Goal: Task Accomplishment & Management: Manage account settings

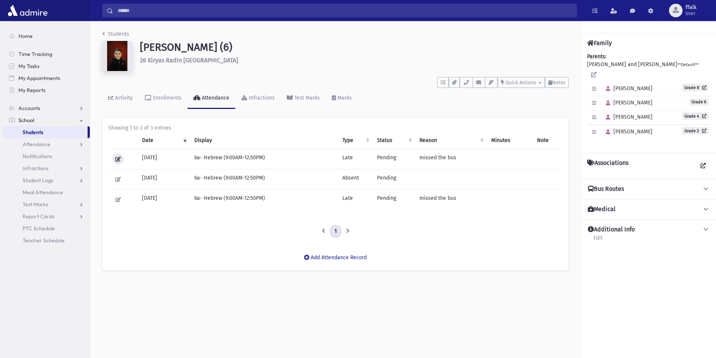
click at [117, 158] on icon at bounding box center [118, 159] width 6 height 5
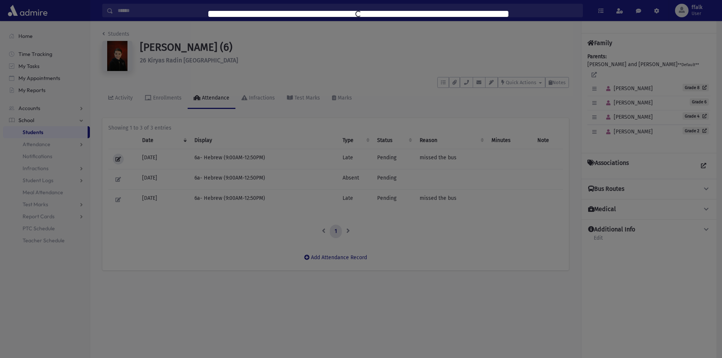
select select "****"
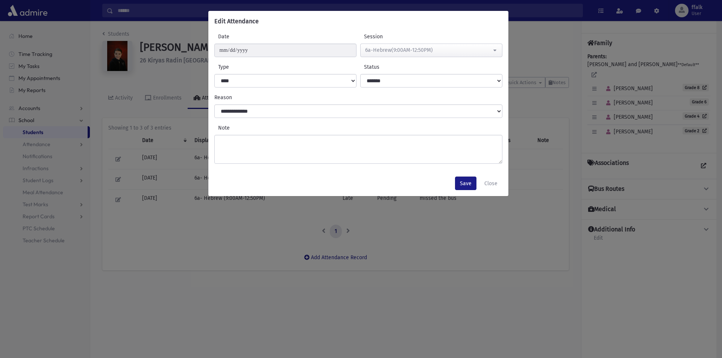
click at [536, 162] on div "**********" at bounding box center [361, 179] width 722 height 358
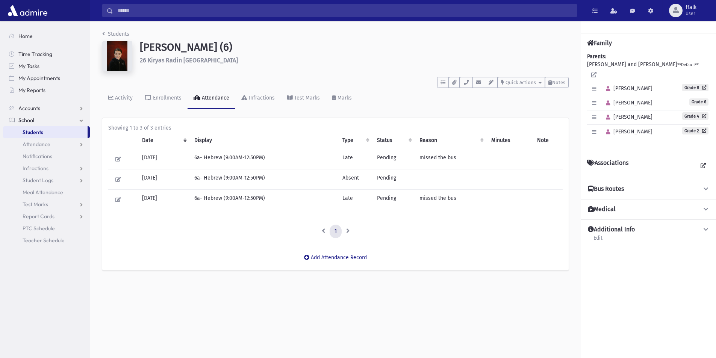
drag, startPoint x: 436, startPoint y: 154, endPoint x: 371, endPoint y: 154, distance: 65.0
drag, startPoint x: 371, startPoint y: 154, endPoint x: 162, endPoint y: 156, distance: 209.7
click at [162, 155] on td "[DATE]" at bounding box center [164, 159] width 52 height 20
drag, startPoint x: 111, startPoint y: 157, endPoint x: 279, endPoint y: 163, distance: 168.5
click at [279, 163] on td "6a- Hebrew (9:00AM-12:50PM)" at bounding box center [264, 159] width 148 height 20
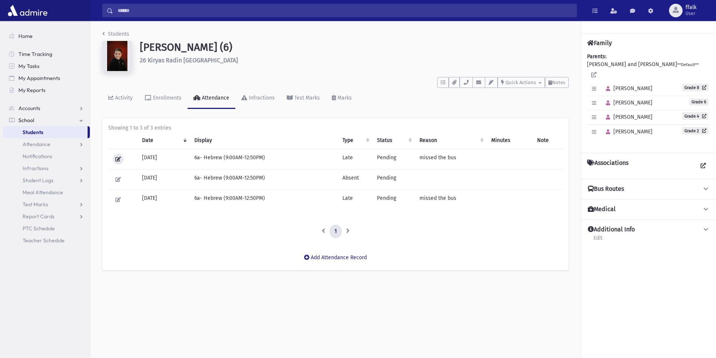
click at [122, 157] on button at bounding box center [118, 159] width 11 height 11
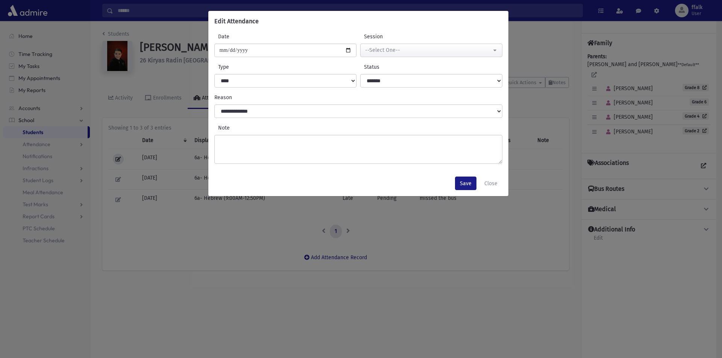
select select "****"
click at [400, 51] on div "6a-Hebrew(9:00AM-12:50PM)" at bounding box center [428, 50] width 126 height 8
click at [403, 51] on div "6a-Hebrew(9:00AM-12:50PM)" at bounding box center [428, 50] width 126 height 8
click at [404, 50] on div "6a-Hebrew(9:00AM-12:50PM)" at bounding box center [428, 50] width 126 height 8
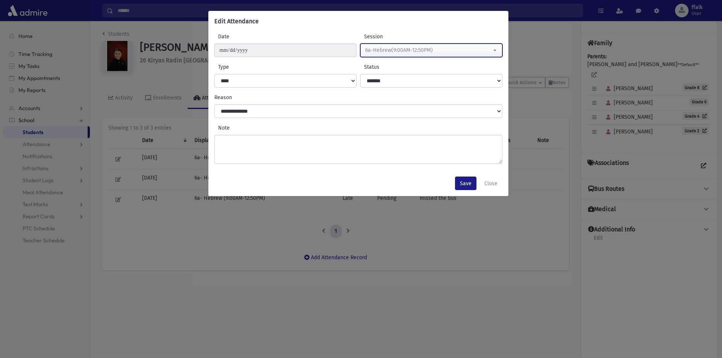
click at [404, 50] on div "6a-Hebrew(9:00AM-12:50PM)" at bounding box center [428, 50] width 126 height 8
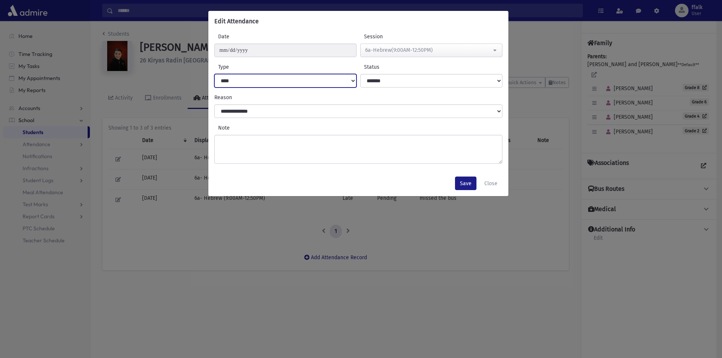
click at [325, 81] on select "**********" at bounding box center [285, 81] width 142 height 14
select select
click at [214, 74] on select "**********" at bounding box center [285, 81] width 142 height 14
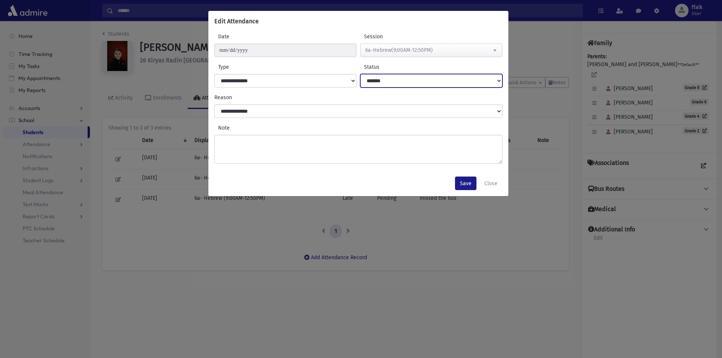
click at [374, 82] on select "**********" at bounding box center [431, 81] width 142 height 14
select select
click at [360, 74] on select "**********" at bounding box center [431, 81] width 142 height 14
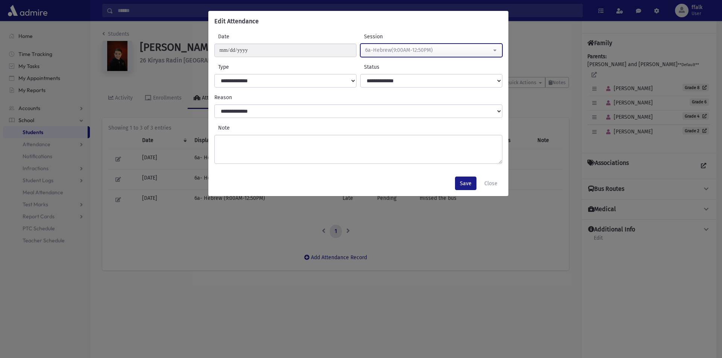
click at [367, 50] on div "6a-Hebrew(9:00AM-12:50PM)" at bounding box center [428, 50] width 126 height 8
drag, startPoint x: 383, startPoint y: 47, endPoint x: 390, endPoint y: 48, distance: 6.4
click at [387, 48] on div "6a-Hebrew(9:00AM-12:50PM)" at bounding box center [428, 50] width 126 height 8
click at [394, 47] on div "6a-Hebrew(9:00AM-12:50PM)" at bounding box center [428, 50] width 126 height 8
drag, startPoint x: 404, startPoint y: 47, endPoint x: 413, endPoint y: 49, distance: 8.9
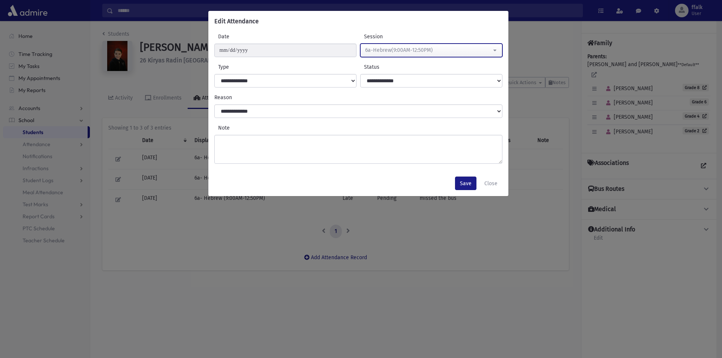
click at [410, 49] on div "6a-Hebrew(9:00AM-12:50PM)" at bounding box center [428, 50] width 126 height 8
click at [413, 49] on div "6a-Hebrew(9:00AM-12:50PM)" at bounding box center [428, 50] width 126 height 8
drag, startPoint x: 428, startPoint y: 58, endPoint x: 427, endPoint y: 54, distance: 4.2
drag, startPoint x: 427, startPoint y: 54, endPoint x: 421, endPoint y: 53, distance: 6.1
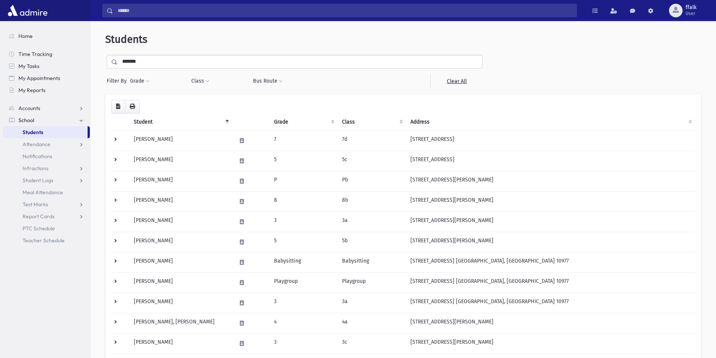
click at [161, 61] on input "*******" at bounding box center [300, 62] width 365 height 14
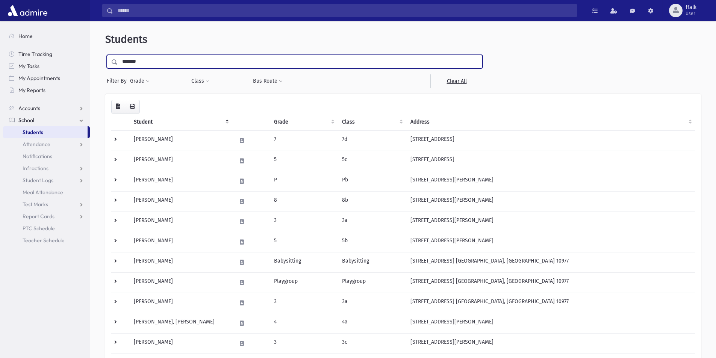
click at [105, 55] on input "submit" at bounding box center [115, 60] width 21 height 10
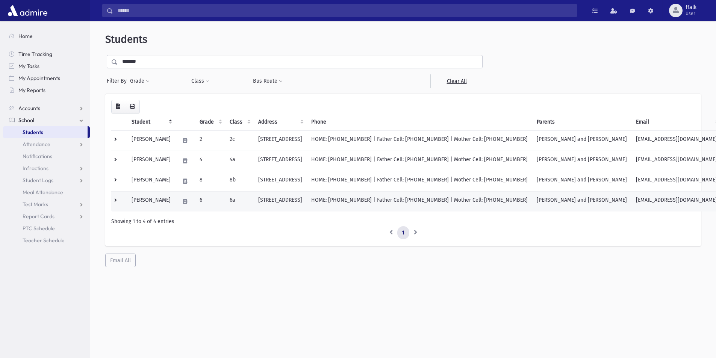
click at [446, 198] on td "HOME: (845) 517-0408 | Father Cell: (845) 659-7859 | Mother Cell: (845) 746-8635" at bounding box center [420, 201] width 226 height 20
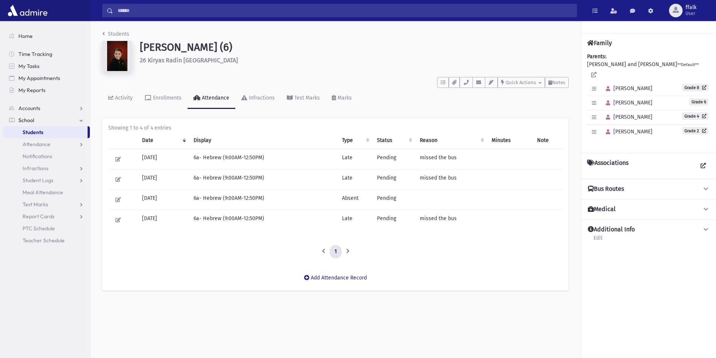
drag, startPoint x: 420, startPoint y: 173, endPoint x: 407, endPoint y: 150, distance: 26.4
click at [419, 162] on tbody "09/29/2025 6a- Hebrew (9:00AM-12:50PM) Late Pending missed the bus 09/26/2025 6…" at bounding box center [335, 189] width 454 height 81
click at [397, 157] on td "Pending" at bounding box center [393, 159] width 42 height 20
drag, startPoint x: 117, startPoint y: 156, endPoint x: 557, endPoint y: 81, distance: 446.4
click at [557, 81] on span "Notes" at bounding box center [558, 83] width 13 height 6
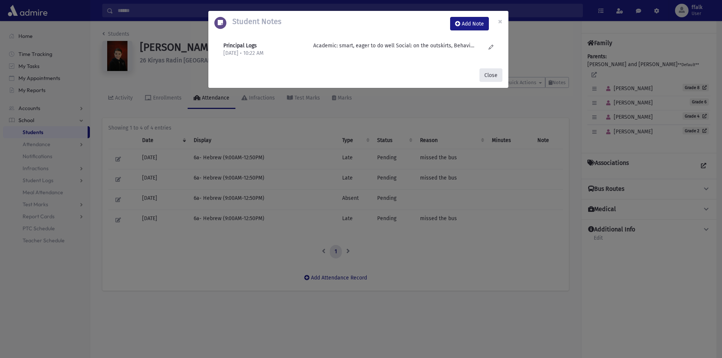
click at [501, 79] on button "Close" at bounding box center [490, 75] width 23 height 14
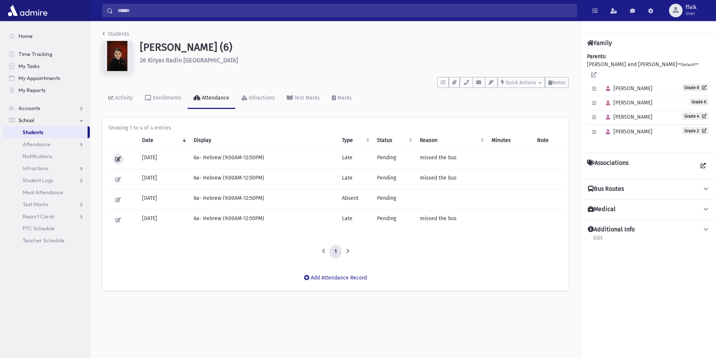
drag, startPoint x: 112, startPoint y: 158, endPoint x: 121, endPoint y: 162, distance: 10.3
click at [121, 162] on button at bounding box center [118, 159] width 11 height 11
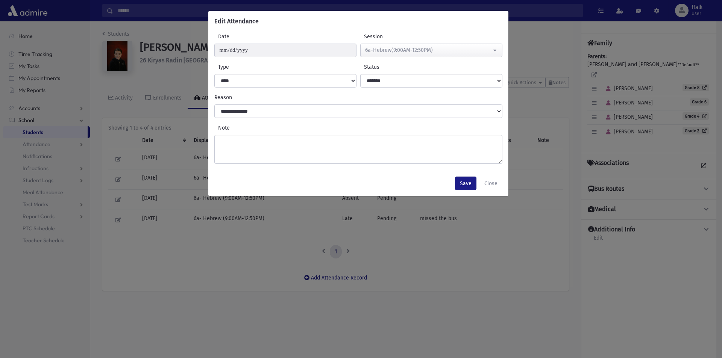
drag, startPoint x: 136, startPoint y: 147, endPoint x: 144, endPoint y: 148, distance: 8.7
click at [136, 148] on div "**********" at bounding box center [361, 179] width 722 height 358
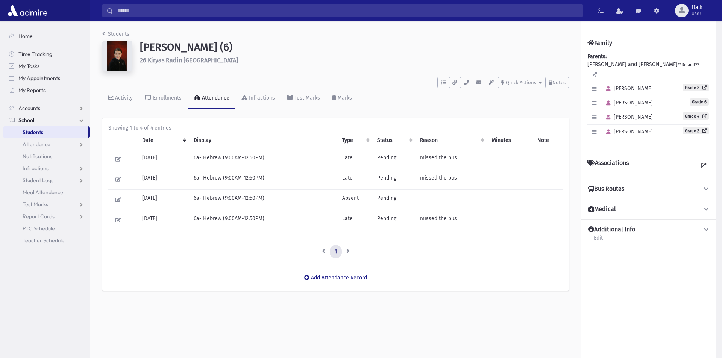
click at [172, 163] on td "09/29/2025" at bounding box center [164, 159] width 52 height 20
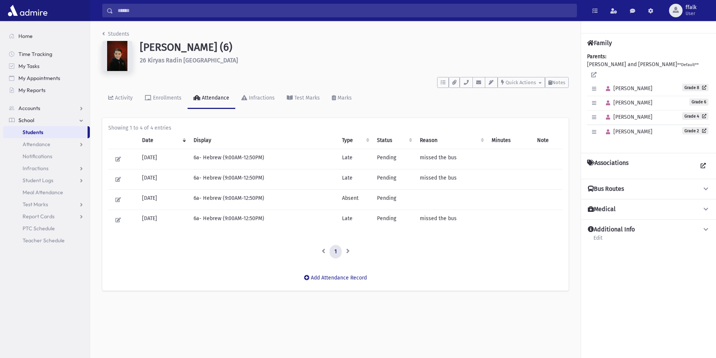
click at [189, 179] on td "6a- Hebrew (9:00AM-12:50PM)" at bounding box center [263, 180] width 148 height 20
click at [152, 176] on td "09/26/2025" at bounding box center [164, 180] width 52 height 20
click at [162, 158] on td "09/29/2025" at bounding box center [164, 159] width 52 height 20
click at [161, 176] on td "09/26/2025" at bounding box center [164, 180] width 52 height 20
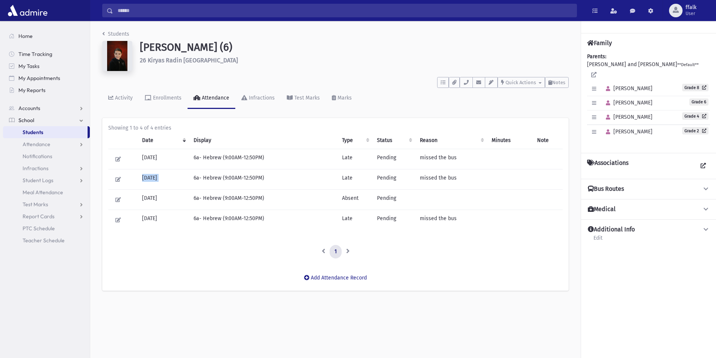
click at [161, 176] on td "09/26/2025" at bounding box center [164, 180] width 52 height 20
click at [126, 180] on td at bounding box center [122, 180] width 29 height 20
drag, startPoint x: 116, startPoint y: 176, endPoint x: 107, endPoint y: 176, distance: 9.0
click at [109, 176] on td at bounding box center [122, 180] width 29 height 20
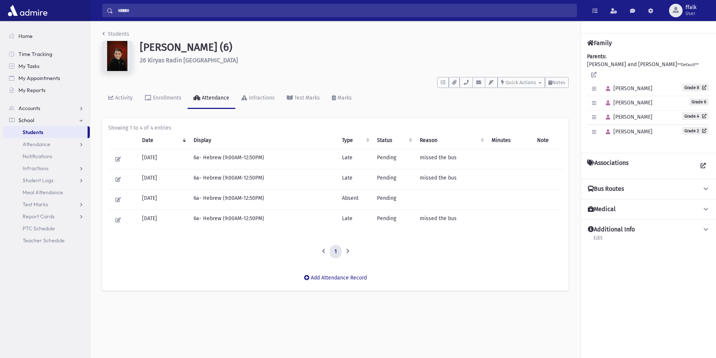
click at [112, 175] on td at bounding box center [122, 180] width 29 height 20
click at [112, 179] on td at bounding box center [122, 180] width 29 height 20
click at [117, 178] on icon at bounding box center [118, 179] width 6 height 5
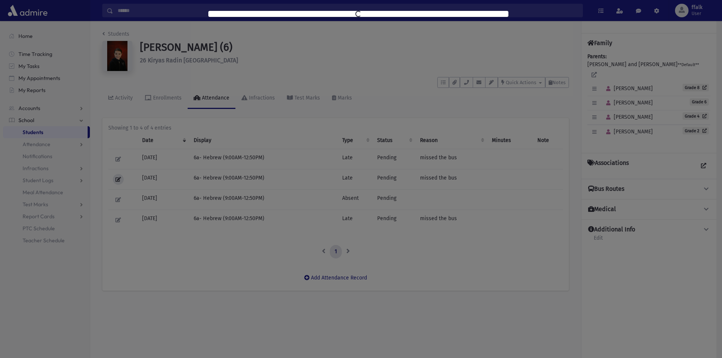
select select "****"
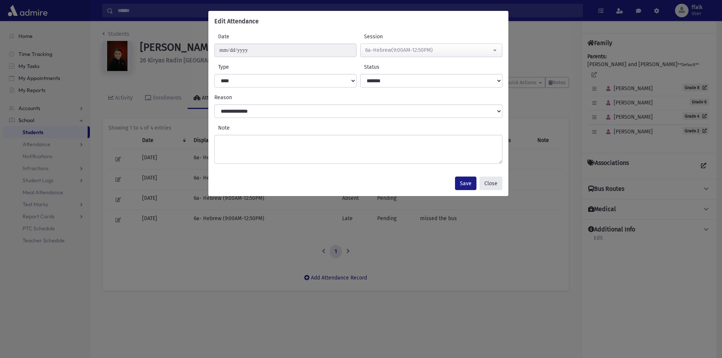
click at [496, 186] on button "Close" at bounding box center [490, 184] width 23 height 14
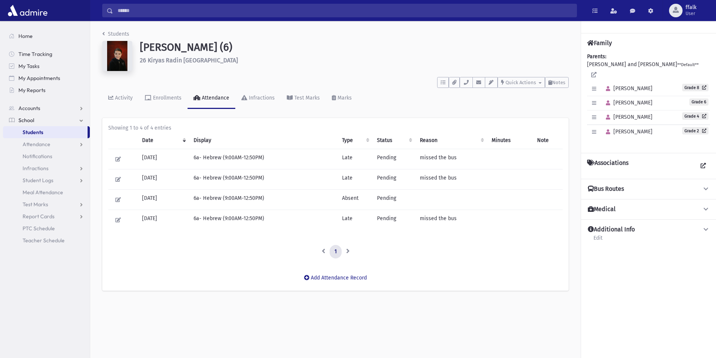
click at [205, 155] on td "6a- Hebrew (9:00AM-12:50PM)" at bounding box center [263, 159] width 148 height 20
drag, startPoint x: 229, startPoint y: 190, endPoint x: 182, endPoint y: 171, distance: 50.8
click at [226, 188] on tbody "09/29/2025 6a- Hebrew (9:00AM-12:50PM) Late Pending missed the bus 09/26/2025 6…" at bounding box center [335, 189] width 454 height 81
click at [170, 174] on td "09/26/2025" at bounding box center [164, 180] width 52 height 20
drag, startPoint x: 145, startPoint y: 176, endPoint x: 147, endPoint y: 186, distance: 10.0
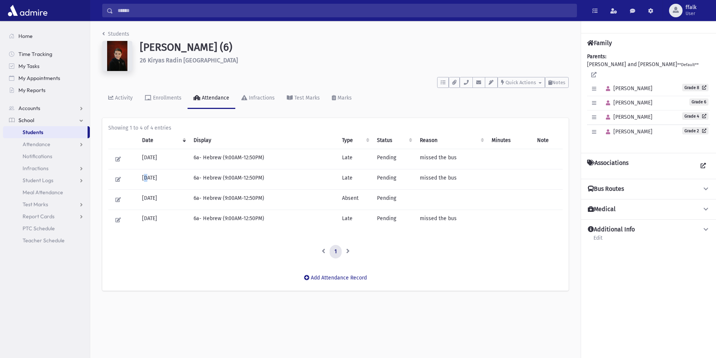
click at [147, 186] on td "09/26/2025" at bounding box center [164, 180] width 52 height 20
drag, startPoint x: 150, startPoint y: 182, endPoint x: 97, endPoint y: 7, distance: 183.5
click at [149, 170] on td "09/26/2025" at bounding box center [164, 180] width 52 height 20
click at [210, 160] on td "6a- Hebrew (9:00AM-12:50PM)" at bounding box center [263, 159] width 148 height 20
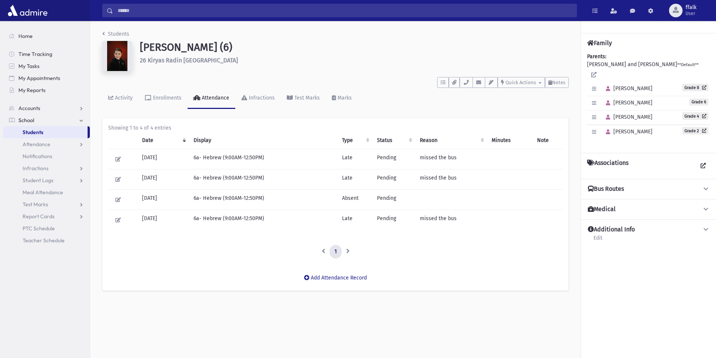
click at [341, 174] on td "Late" at bounding box center [355, 180] width 35 height 20
drag, startPoint x: 160, startPoint y: 170, endPoint x: 159, endPoint y: 182, distance: 11.3
click at [159, 179] on td "09/26/2025" at bounding box center [164, 180] width 52 height 20
click at [159, 180] on td "09/26/2025" at bounding box center [164, 180] width 52 height 20
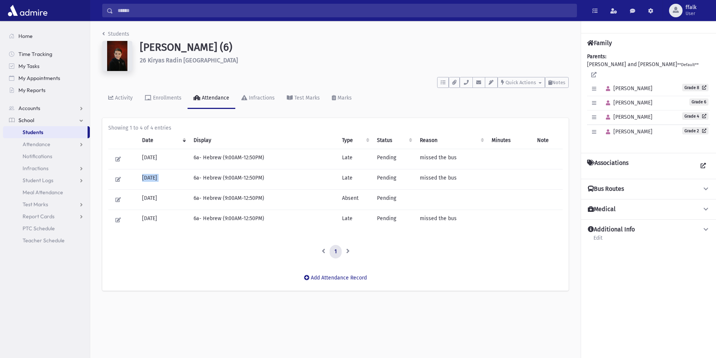
click at [159, 180] on td "09/26/2025" at bounding box center [164, 180] width 52 height 20
drag, startPoint x: 196, startPoint y: 180, endPoint x: 224, endPoint y: 183, distance: 27.9
click at [208, 184] on td "6a- Hebrew (9:00AM-12:50PM)" at bounding box center [263, 180] width 148 height 20
click at [279, 181] on td "6a- Hebrew (9:00AM-12:50PM)" at bounding box center [263, 180] width 148 height 20
click at [392, 177] on td "Pending" at bounding box center [393, 180] width 42 height 20
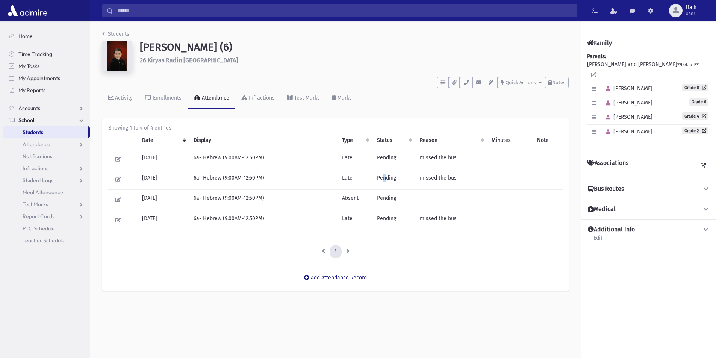
click at [384, 177] on td "Pending" at bounding box center [393, 180] width 42 height 20
click at [360, 177] on td "Late" at bounding box center [355, 180] width 35 height 20
click at [350, 177] on td "Late" at bounding box center [355, 180] width 35 height 20
click at [374, 202] on td "Pending" at bounding box center [393, 200] width 42 height 20
drag, startPoint x: 373, startPoint y: 200, endPoint x: 382, endPoint y: 201, distance: 8.8
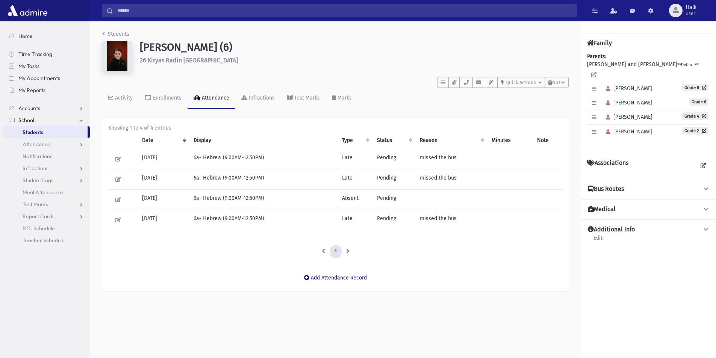
click at [381, 201] on td "Pending" at bounding box center [393, 200] width 42 height 20
click at [382, 201] on td "Pending" at bounding box center [393, 200] width 42 height 20
click at [407, 203] on td "Pending" at bounding box center [393, 200] width 42 height 20
click at [251, 159] on td "6a- Hebrew (9:00AM-12:50PM)" at bounding box center [263, 159] width 148 height 20
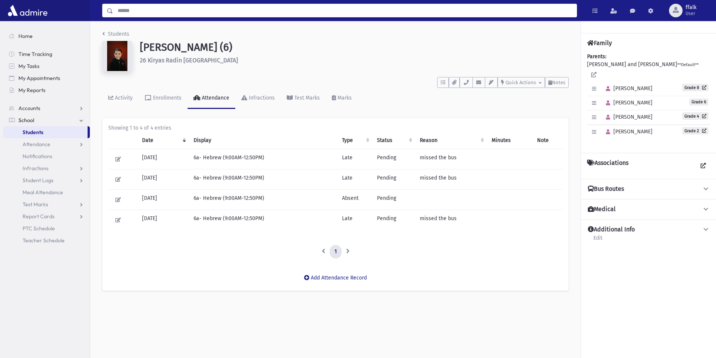
click at [159, 9] on input "Search" at bounding box center [344, 11] width 463 height 14
type input "********"
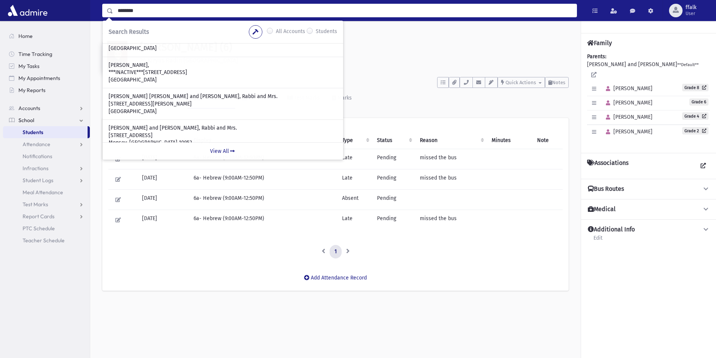
scroll to position [113, 0]
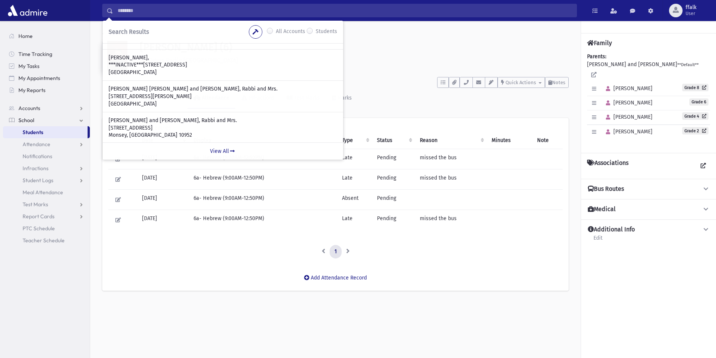
drag, startPoint x: 322, startPoint y: 24, endPoint x: 318, endPoint y: 28, distance: 5.6
click at [321, 25] on div "Search Results All Accounts Students" at bounding box center [223, 32] width 241 height 23
click at [318, 27] on div "All Accounts Students" at bounding box center [293, 32] width 88 height 14
click at [313, 29] on div "Students" at bounding box center [322, 31] width 30 height 9
click at [316, 31] on label "Students" at bounding box center [326, 31] width 21 height 9
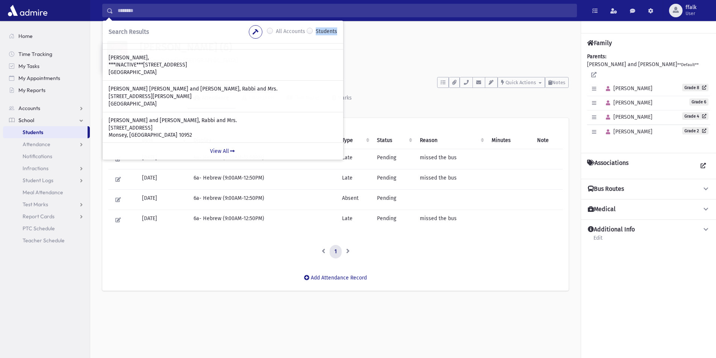
click at [316, 31] on label "Students" at bounding box center [326, 31] width 21 height 9
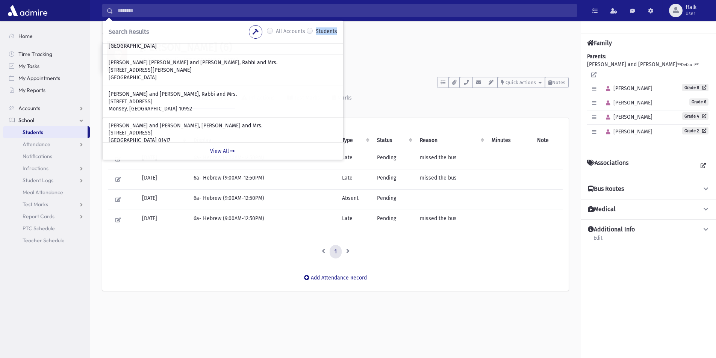
scroll to position [194, 0]
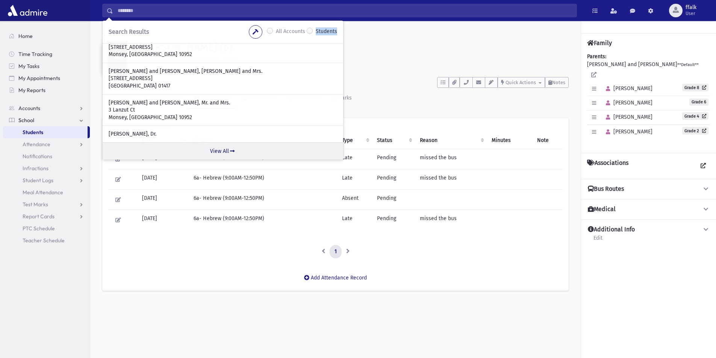
click at [246, 153] on link "View All" at bounding box center [223, 150] width 241 height 17
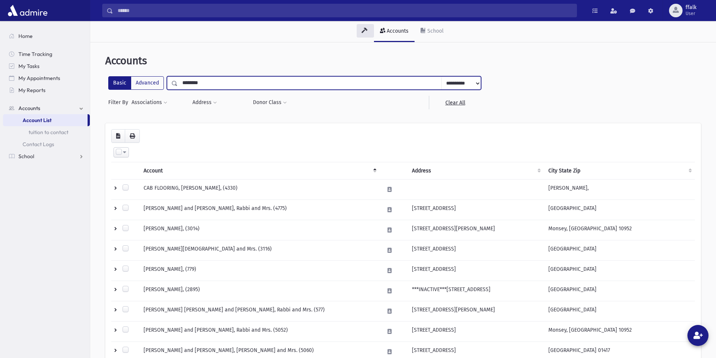
click at [217, 89] on input "********" at bounding box center [310, 83] width 264 height 14
click at [434, 37] on link "School" at bounding box center [432, 31] width 35 height 21
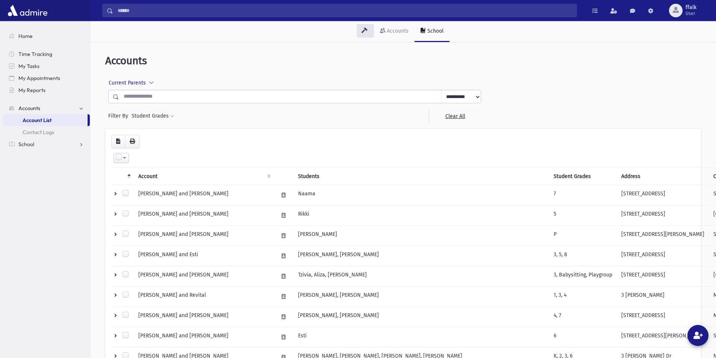
click at [190, 93] on input "text" at bounding box center [280, 97] width 323 height 14
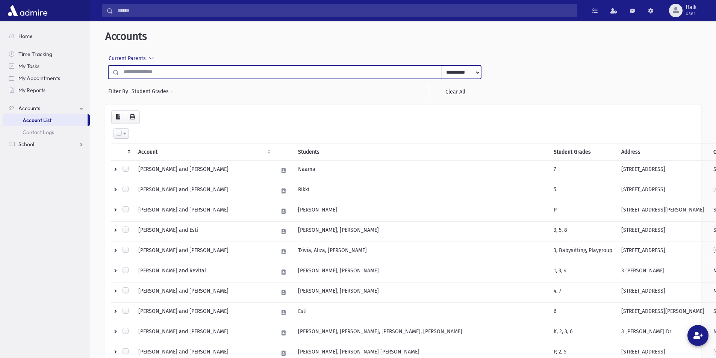
scroll to position [38, 0]
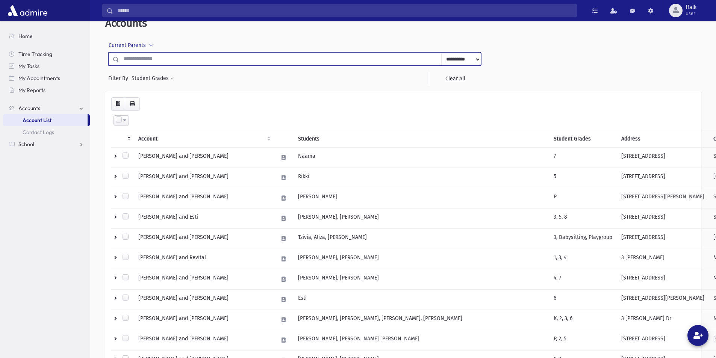
click at [193, 57] on input "text" at bounding box center [280, 59] width 323 height 14
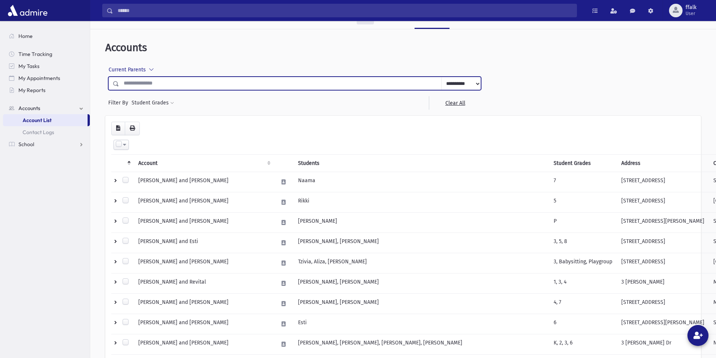
scroll to position [0, 0]
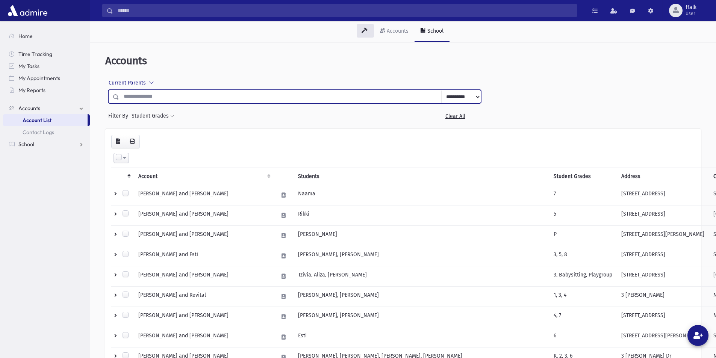
drag, startPoint x: 181, startPoint y: 90, endPoint x: 174, endPoint y: 83, distance: 10.4
click at [181, 90] on input "text" at bounding box center [280, 97] width 323 height 14
click at [238, 93] on input "text" at bounding box center [280, 97] width 323 height 14
type input "*"
click at [300, 99] on input "text" at bounding box center [280, 97] width 323 height 14
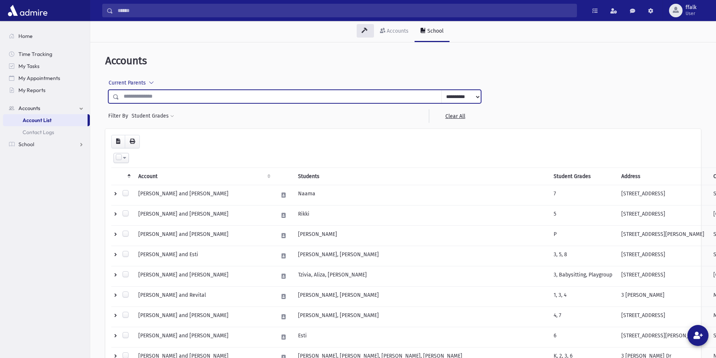
click at [300, 99] on input "text" at bounding box center [280, 97] width 323 height 14
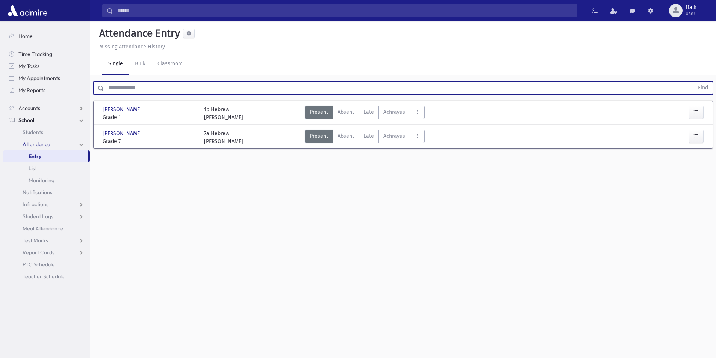
click at [154, 89] on input "text" at bounding box center [399, 88] width 590 height 14
type input "*******"
click at [693, 82] on button "Find" at bounding box center [702, 88] width 19 height 13
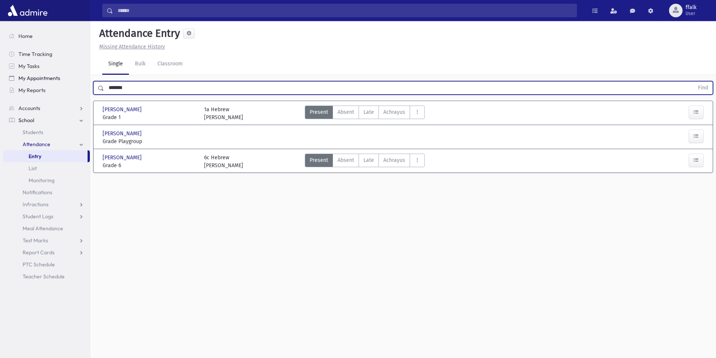
drag, startPoint x: 147, startPoint y: 84, endPoint x: 32, endPoint y: 73, distance: 115.5
click at [39, 77] on div "Search Results All Accounts" at bounding box center [358, 187] width 716 height 375
click at [120, 89] on input "text" at bounding box center [399, 88] width 590 height 14
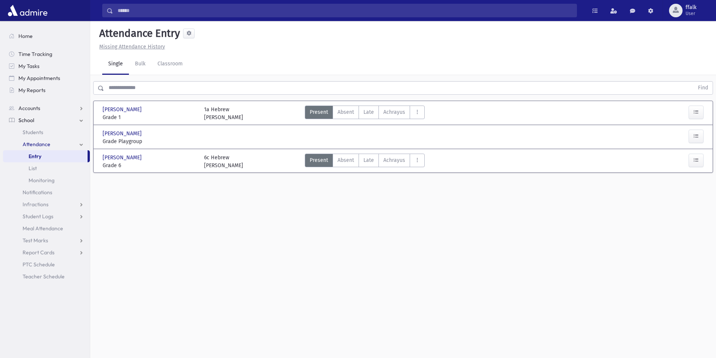
drag, startPoint x: 111, startPoint y: 201, endPoint x: 117, endPoint y: 203, distance: 5.5
click at [111, 201] on div "Attendance Entry Missing Attendance History Single Bulk Classroom Find [PERSON_…" at bounding box center [403, 189] width 626 height 337
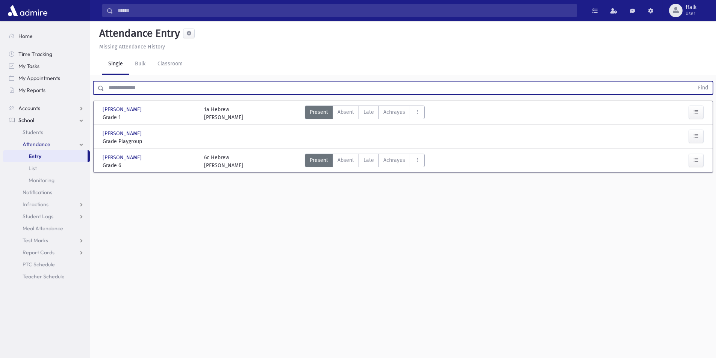
click at [161, 89] on input "text" at bounding box center [399, 88] width 590 height 14
click at [693, 82] on button "Find" at bounding box center [702, 88] width 19 height 13
click at [190, 82] on input "********" at bounding box center [399, 88] width 590 height 14
drag, startPoint x: 152, startPoint y: 85, endPoint x: 106, endPoint y: 87, distance: 46.3
click at [85, 82] on div "Search Results All Accounts" at bounding box center [358, 187] width 716 height 375
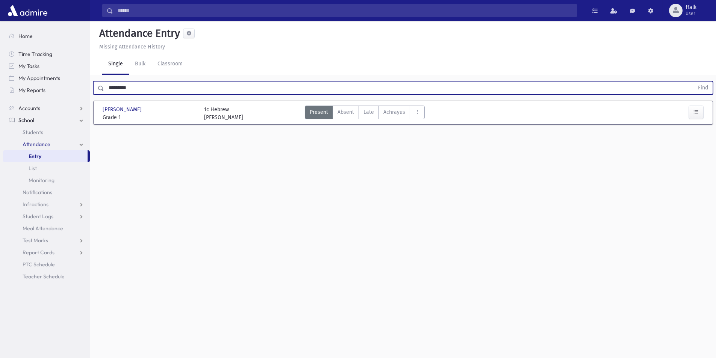
click at [693, 82] on button "Find" at bounding box center [702, 88] width 19 height 13
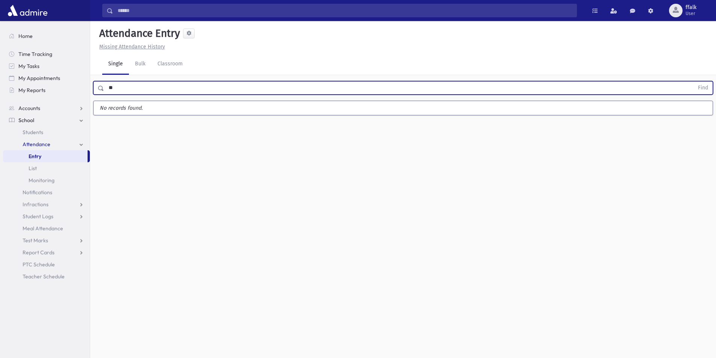
type input "*"
click at [693, 82] on button "Find" at bounding box center [702, 88] width 19 height 13
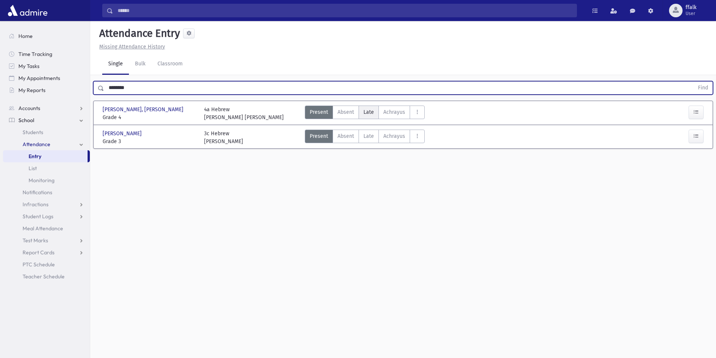
click at [372, 114] on span "Late" at bounding box center [368, 112] width 11 height 8
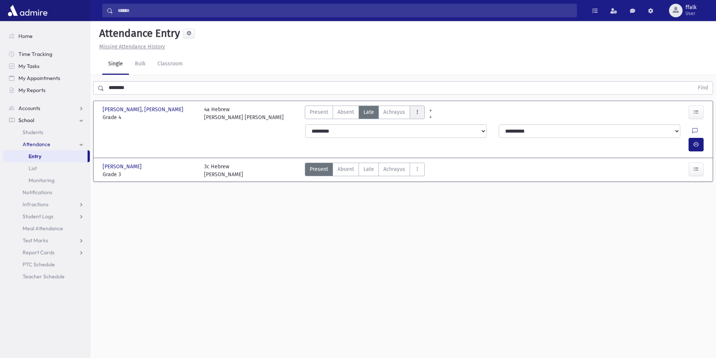
click at [416, 114] on icon "AttTypes" at bounding box center [417, 112] width 5 height 6
click at [427, 198] on div "Attendance Entry Missing Attendance History Single Bulk Classroom ******** Find…" at bounding box center [403, 189] width 626 height 337
click at [417, 107] on button "AttTypes" at bounding box center [417, 113] width 15 height 14
drag, startPoint x: 330, startPoint y: 320, endPoint x: 347, endPoint y: 133, distance: 188.4
click at [332, 315] on div "Attendance Entry Missing Attendance History Single Bulk Classroom ******** Find…" at bounding box center [403, 189] width 626 height 337
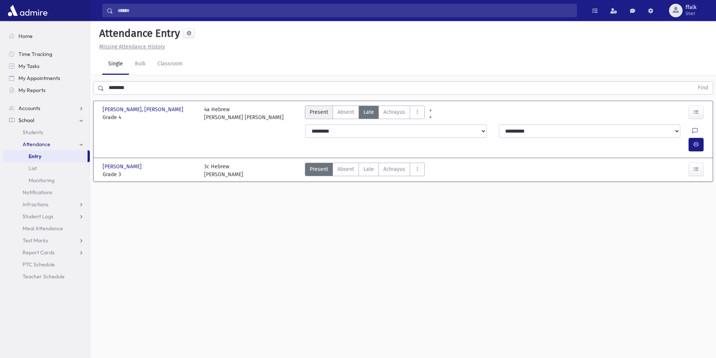
click at [312, 112] on span "Present" at bounding box center [319, 112] width 18 height 8
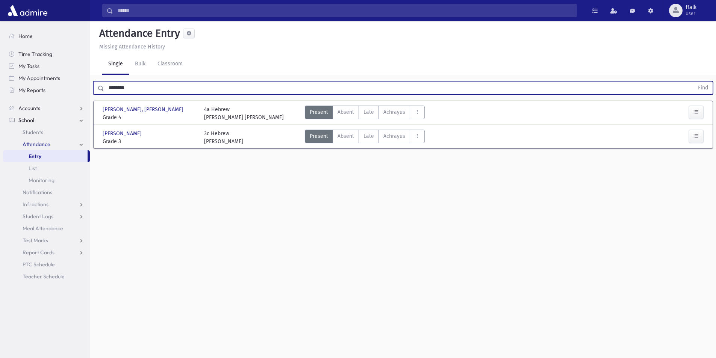
drag, startPoint x: 174, startPoint y: 86, endPoint x: 0, endPoint y: 39, distance: 180.3
click at [0, 30] on div "Search Results All Accounts" at bounding box center [358, 187] width 716 height 375
type input "******"
click at [693, 82] on button "Find" at bounding box center [702, 88] width 19 height 13
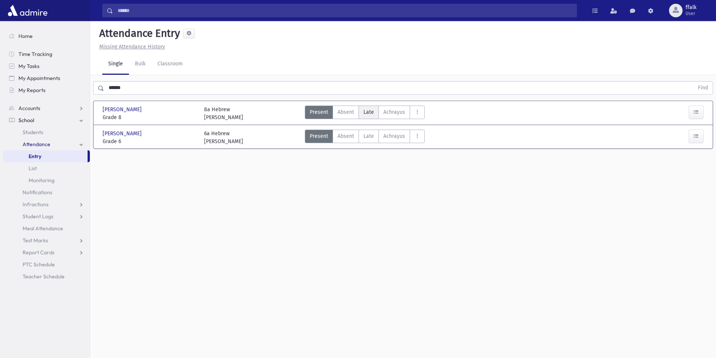
click at [371, 110] on span "Late" at bounding box center [368, 112] width 11 height 8
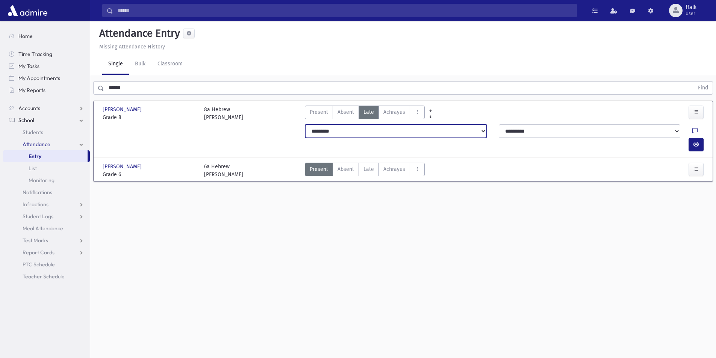
click at [357, 130] on select "**********" at bounding box center [396, 131] width 182 height 14
select select "*******"
click at [305, 124] on select "**********" at bounding box center [396, 131] width 182 height 14
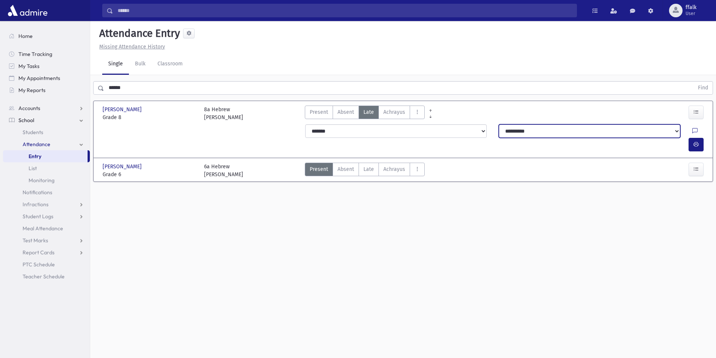
drag, startPoint x: 584, startPoint y: 126, endPoint x: 580, endPoint y: 128, distance: 4.2
click at [584, 126] on select "**********" at bounding box center [590, 131] width 182 height 14
select select "**********"
click at [499, 124] on select "**********" at bounding box center [590, 131] width 182 height 14
click at [696, 141] on icon "button" at bounding box center [695, 144] width 5 height 6
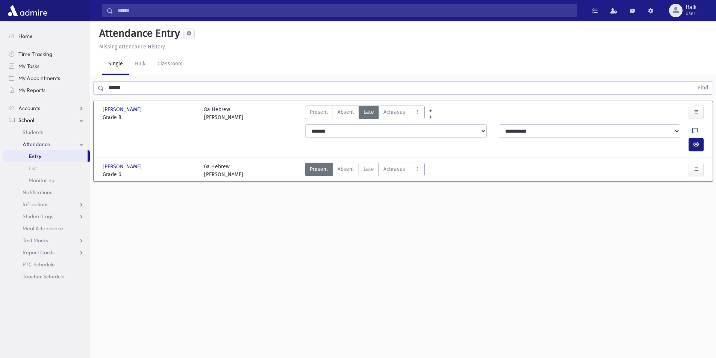
click at [550, 201] on div "Attendance Entry Missing Attendance History Single Bulk Classroom ****** Find […" at bounding box center [403, 189] width 626 height 337
click at [701, 138] on button "button" at bounding box center [696, 145] width 15 height 14
drag, startPoint x: 133, startPoint y: 84, endPoint x: 65, endPoint y: 86, distance: 68.4
click at [65, 86] on div "Search Results All Accounts" at bounding box center [358, 187] width 716 height 375
